Goal: Find contact information: Find contact information

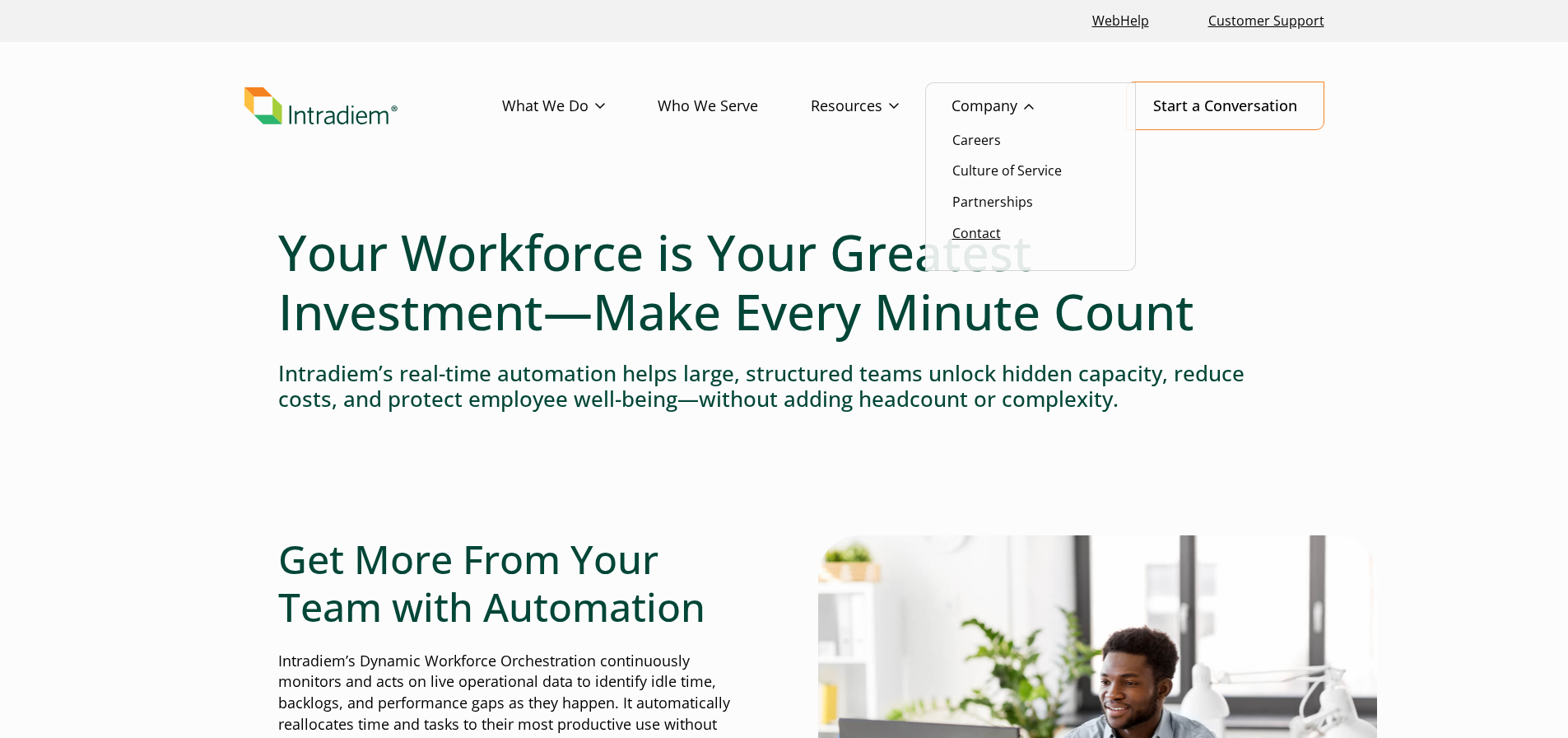
click at [984, 233] on link "Contact" at bounding box center [976, 234] width 48 height 18
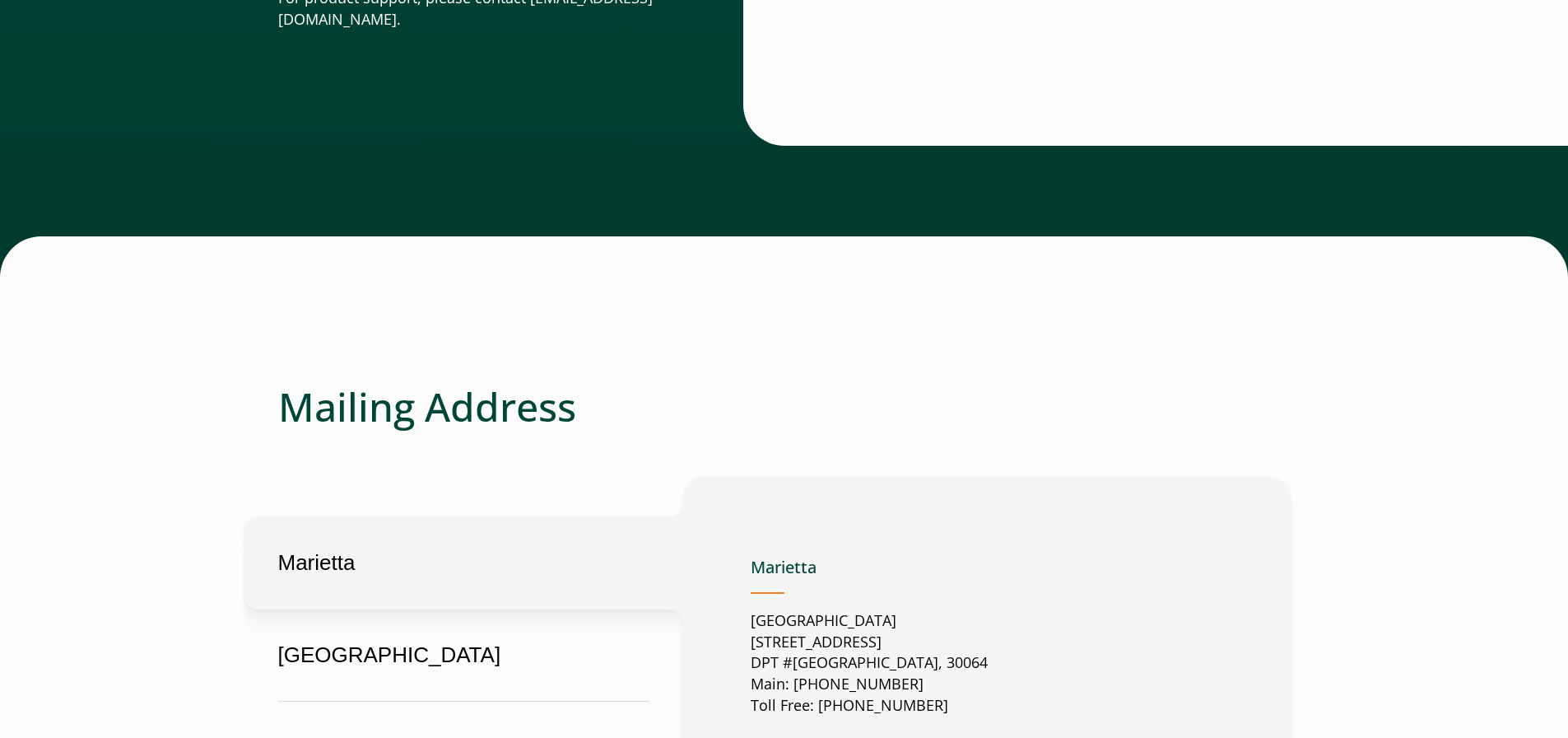
scroll to position [129, 0]
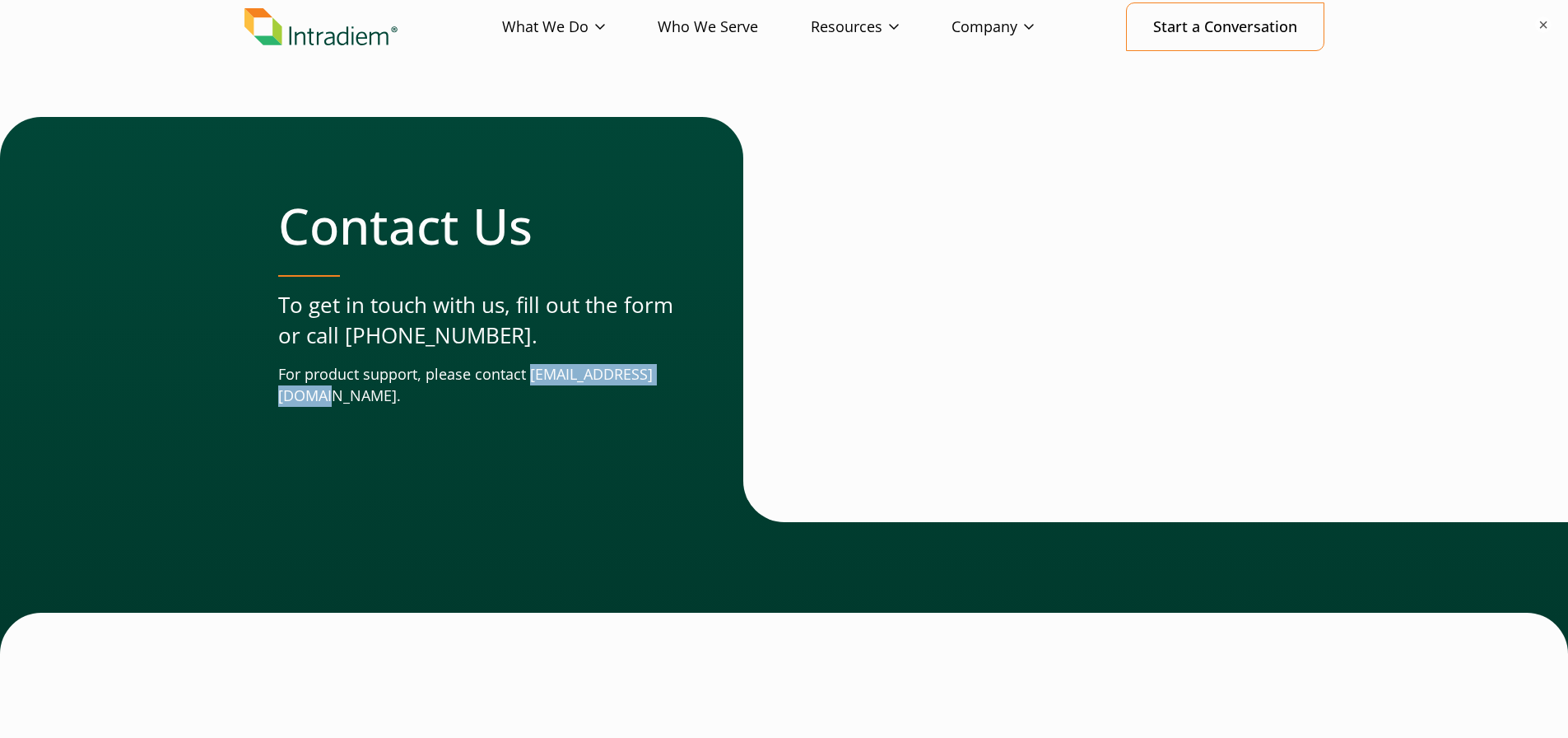
drag, startPoint x: 444, startPoint y: 398, endPoint x: 277, endPoint y: 399, distance: 167.0
click at [278, 399] on p "For product support, please contact [EMAIL_ADDRESS][DOMAIN_NAME]." at bounding box center [478, 385] width 399 height 43
copy p "[EMAIL_ADDRESS][DOMAIN_NAME]"
